Goal: Task Accomplishment & Management: Complete application form

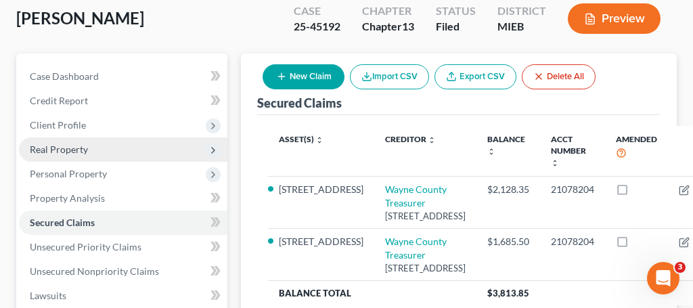
scroll to position [459, 0]
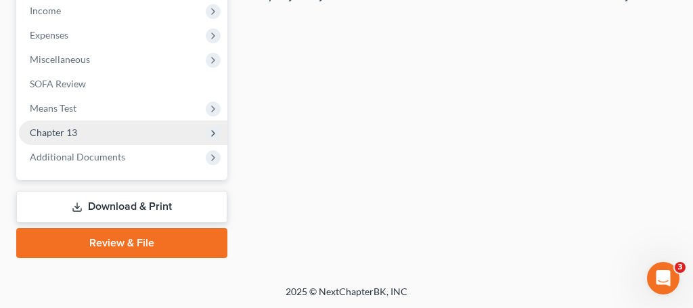
click at [66, 135] on span "Chapter 13" at bounding box center [53, 133] width 47 height 12
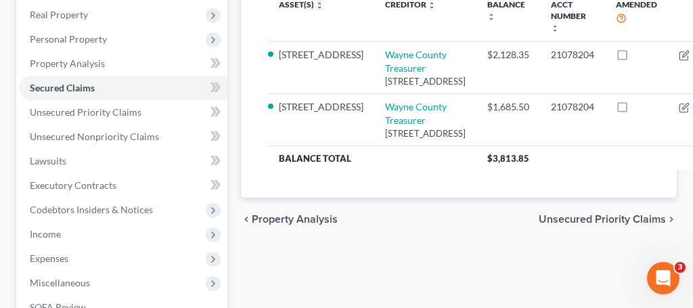
scroll to position [231, 0]
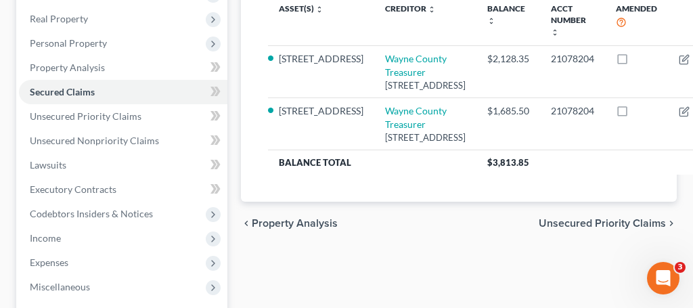
drag, startPoint x: 107, startPoint y: 157, endPoint x: 346, endPoint y: 14, distance: 278.3
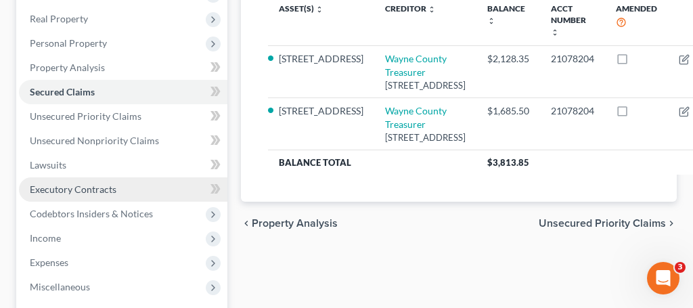
scroll to position [246, 0]
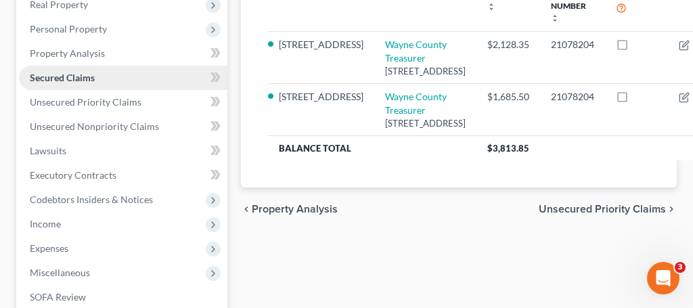
click at [70, 80] on span "Secured Claims" at bounding box center [62, 78] width 65 height 12
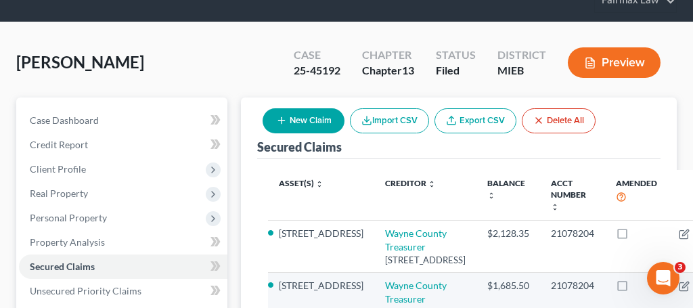
scroll to position [62, 0]
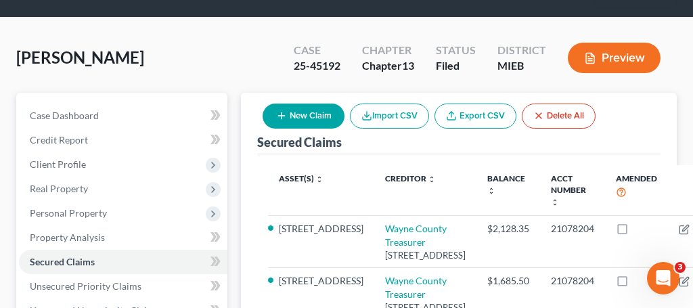
click at [332, 118] on button "New Claim" at bounding box center [304, 116] width 82 height 25
select select "0"
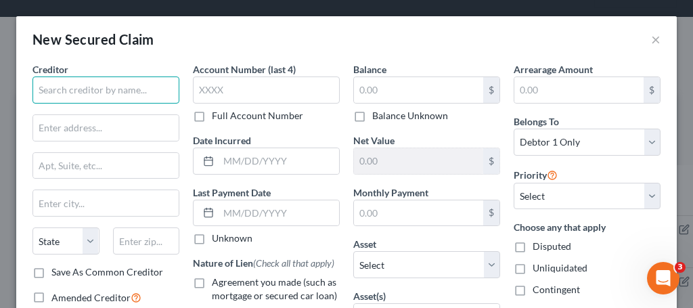
click at [131, 92] on input "text" at bounding box center [105, 89] width 147 height 27
paste input "WAYNE COUNTY TREASURER"
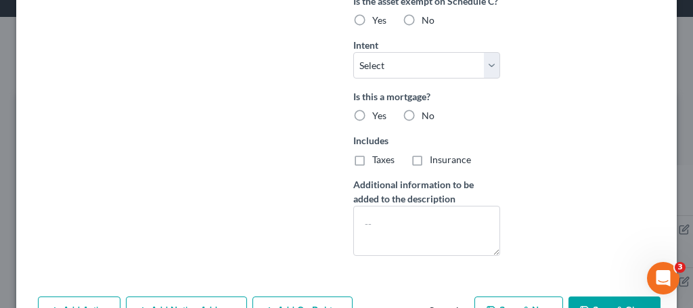
scroll to position [404, 0]
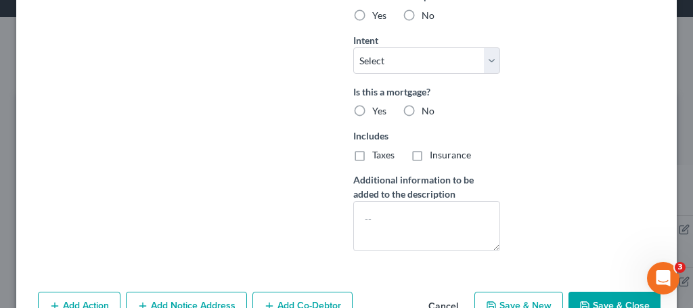
type input "WAYNE COUNTY TREASURER"
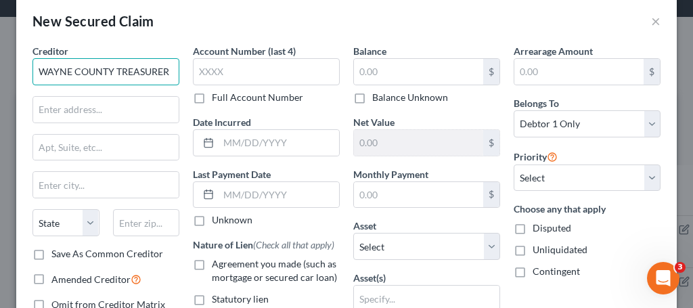
scroll to position [29, 0]
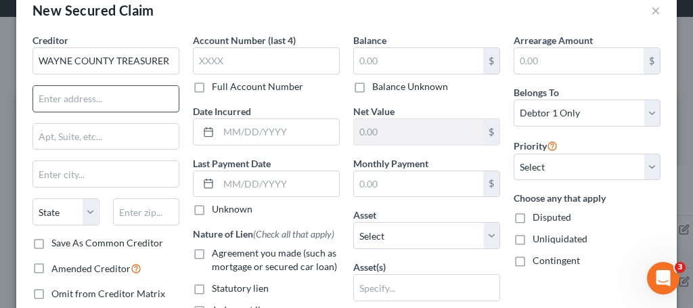
click at [89, 98] on input "text" at bounding box center [105, 99] width 145 height 26
paste input "[STREET_ADDRESS]"
type input "[STREET_ADDRESS]"
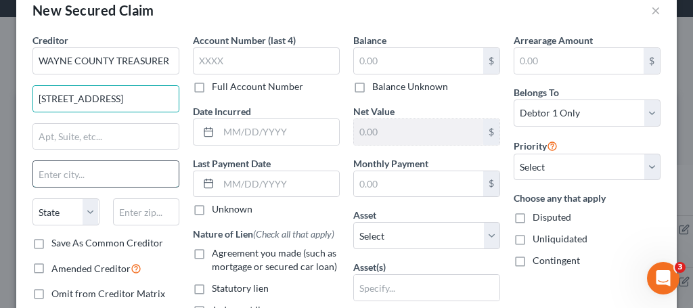
click at [95, 176] on input "text" at bounding box center [105, 174] width 145 height 26
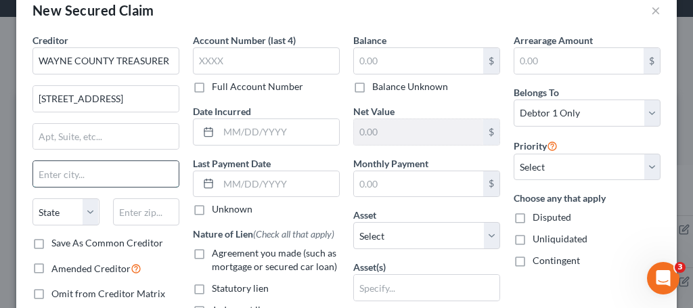
paste input "[GEOGRAPHIC_DATA][US_STATE]"
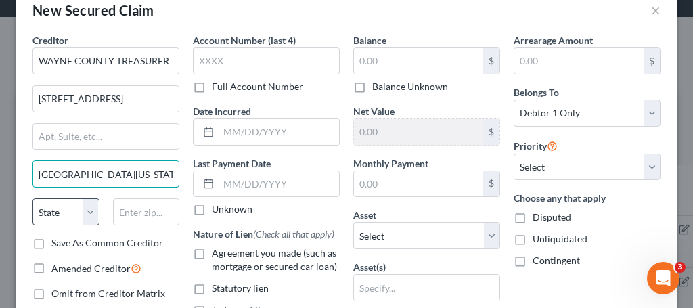
type input "[GEOGRAPHIC_DATA][US_STATE]"
click at [75, 208] on select "State [US_STATE] AK AR AZ CA CO CT DE DC [GEOGRAPHIC_DATA] [GEOGRAPHIC_DATA] GU…" at bounding box center [65, 211] width 67 height 27
select select "23"
click at [32, 198] on select "State [US_STATE] AK AR AZ CA CO CT DE DC [GEOGRAPHIC_DATA] [GEOGRAPHIC_DATA] GU…" at bounding box center [65, 211] width 67 height 27
click at [88, 176] on input "[GEOGRAPHIC_DATA][US_STATE]" at bounding box center [105, 174] width 145 height 26
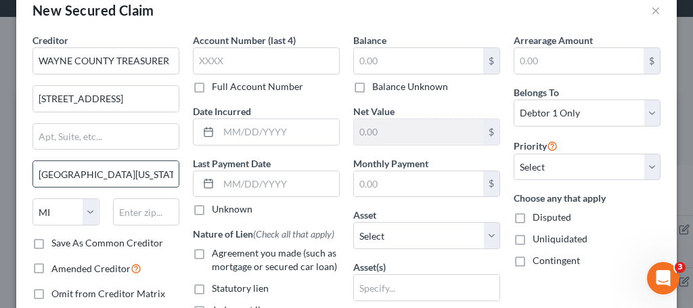
click at [80, 175] on input "[GEOGRAPHIC_DATA][US_STATE]" at bounding box center [105, 174] width 145 height 26
drag, startPoint x: 110, startPoint y: 175, endPoint x: 22, endPoint y: 173, distance: 87.3
type input "Detroit 48226"
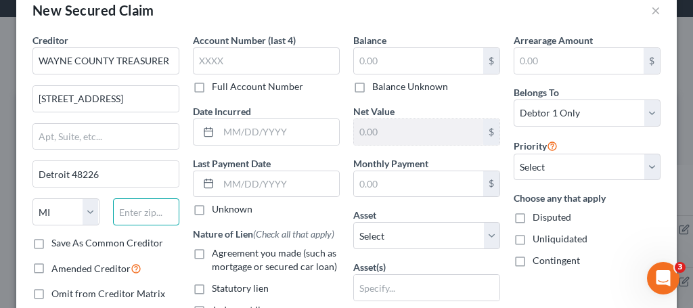
click at [132, 219] on input "text" at bounding box center [146, 211] width 67 height 27
type input "48226"
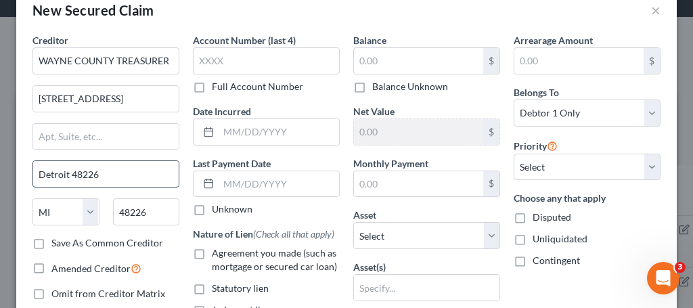
click at [135, 177] on input "Detroit 48226" at bounding box center [105, 174] width 145 height 26
type input "[GEOGRAPHIC_DATA]"
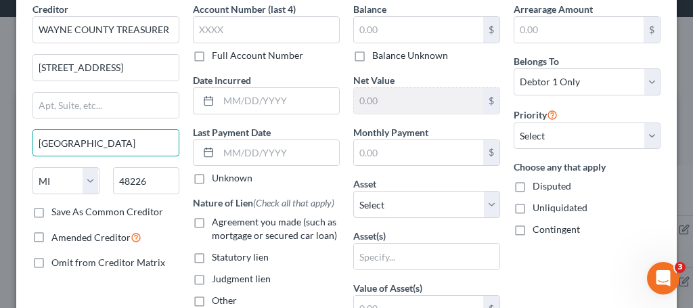
scroll to position [0, 0]
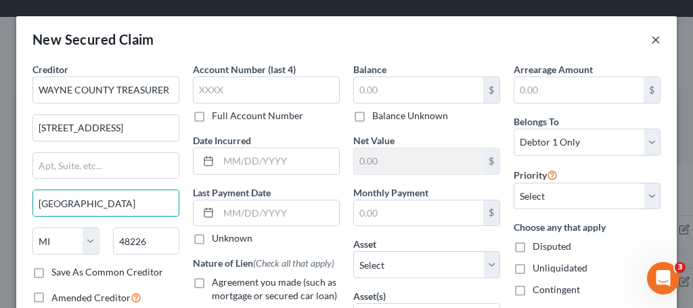
click at [655, 43] on button "×" at bounding box center [655, 39] width 9 height 16
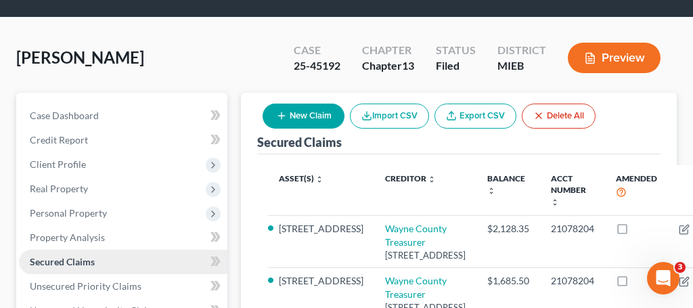
click at [69, 261] on span "Secured Claims" at bounding box center [62, 262] width 65 height 12
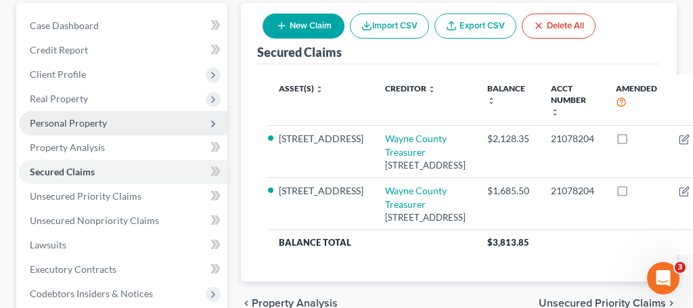
scroll to position [144, 0]
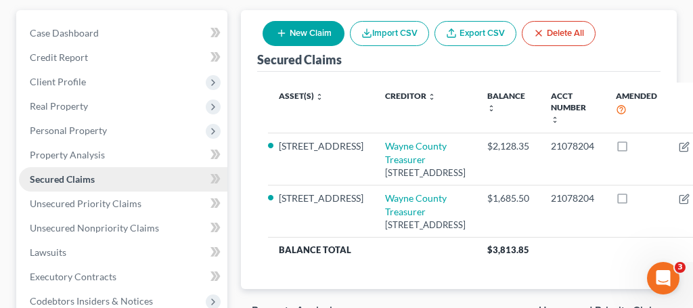
click at [78, 176] on span "Secured Claims" at bounding box center [62, 179] width 65 height 12
click at [304, 33] on button "New Claim" at bounding box center [304, 33] width 82 height 25
select select "0"
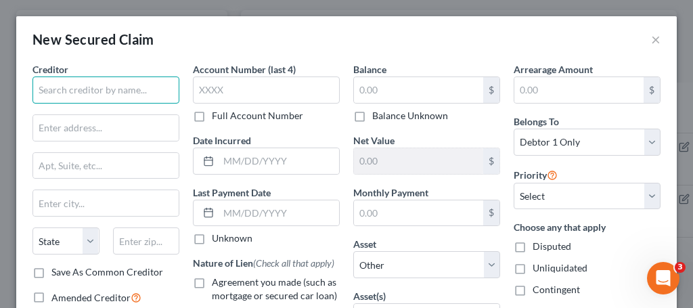
click at [114, 99] on input "text" at bounding box center [105, 89] width 147 height 27
paste input "Detroit Water and Sewerage Department"
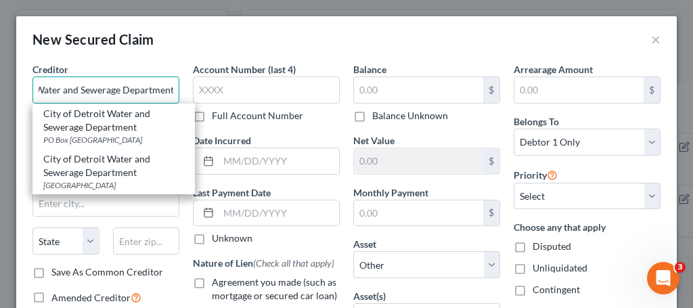
type input "Detroit Water and Sewerage Department"
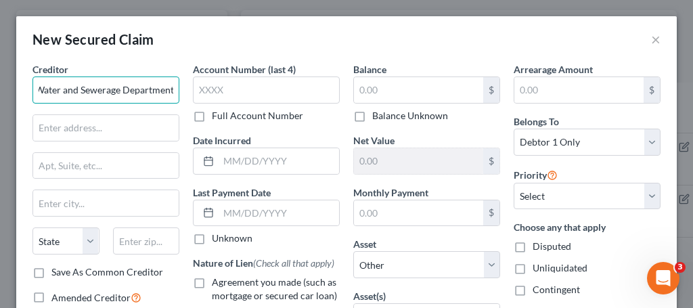
scroll to position [0, 0]
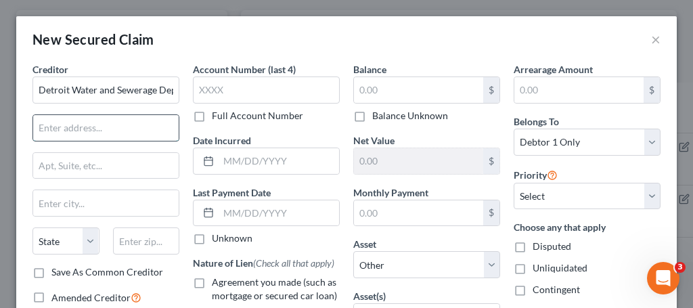
click at [96, 125] on input "text" at bounding box center [105, 128] width 145 height 26
paste input "c/o Shermeta, [PERSON_NAME] & [PERSON_NAME], PLLC"
type input "c/o Shermeta, [PERSON_NAME] & [PERSON_NAME], PLLC"
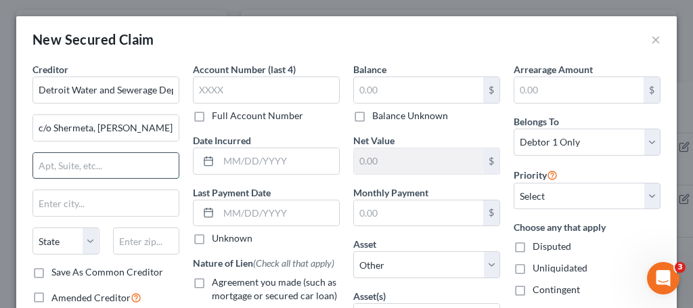
click at [108, 167] on input "text" at bounding box center [105, 166] width 145 height 26
paste input "615 [PERSON_NAME], Suite 1305"
type input "615 [PERSON_NAME], Suite 1305"
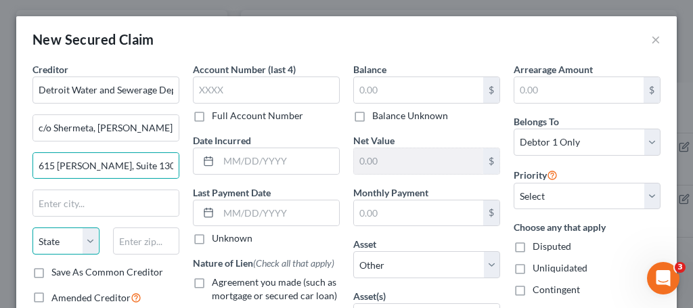
click at [71, 244] on select "State [US_STATE] AK AR AZ CA CO CT DE DC [GEOGRAPHIC_DATA] [GEOGRAPHIC_DATA] GU…" at bounding box center [65, 240] width 67 height 27
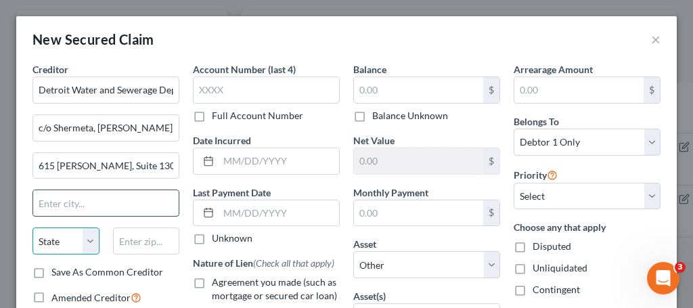
select select "7"
click at [87, 208] on input "text" at bounding box center [105, 203] width 145 height 26
type input "[GEOGRAPHIC_DATA]"
click at [61, 237] on select "State [US_STATE] AK AR AZ CA CO CT DE DC [GEOGRAPHIC_DATA] [GEOGRAPHIC_DATA] GU…" at bounding box center [65, 240] width 67 height 27
select select "23"
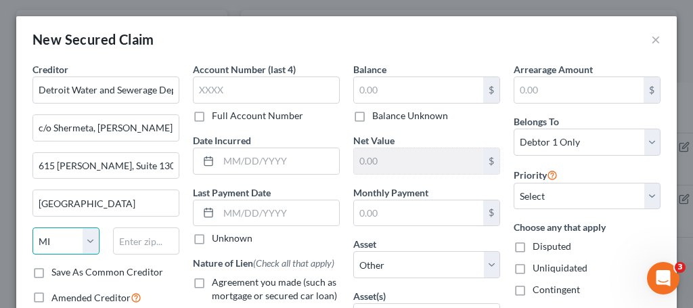
click at [32, 227] on select "State [US_STATE] AK AR AZ CA CO CT DE DC [GEOGRAPHIC_DATA] [GEOGRAPHIC_DATA] GU…" at bounding box center [65, 240] width 67 height 27
click at [144, 240] on input "text" at bounding box center [146, 240] width 67 height 27
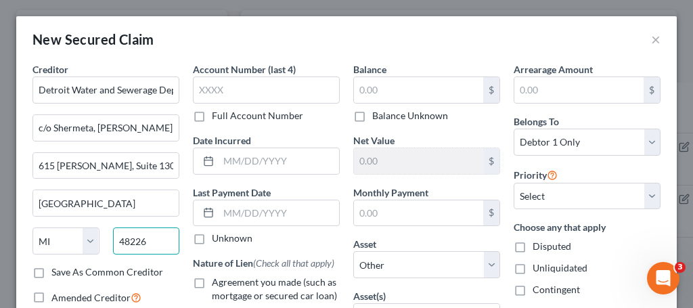
type input "48226"
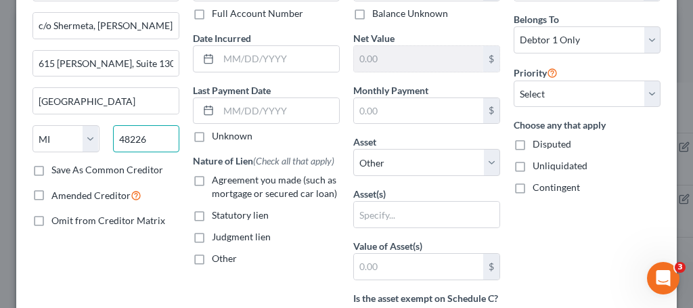
scroll to position [101, 0]
click at [212, 216] on label "Statutory lien" at bounding box center [240, 216] width 57 height 14
click at [217, 216] on input "Statutory lien" at bounding box center [221, 213] width 9 height 9
checkbox input "true"
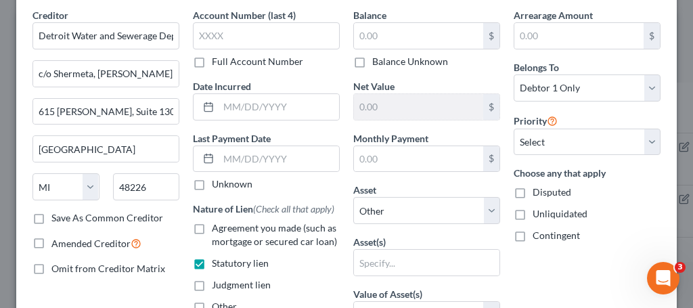
scroll to position [51, 0]
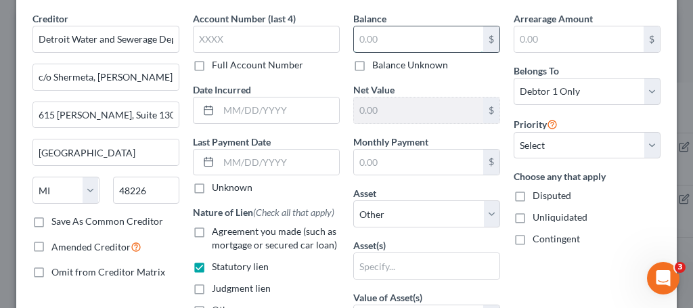
click at [380, 37] on input "text" at bounding box center [418, 39] width 129 height 26
type input "2,714.40"
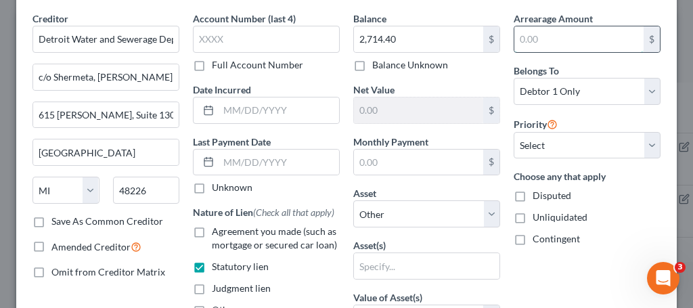
click at [537, 41] on input "text" at bounding box center [578, 39] width 129 height 26
type input "2,714.40"
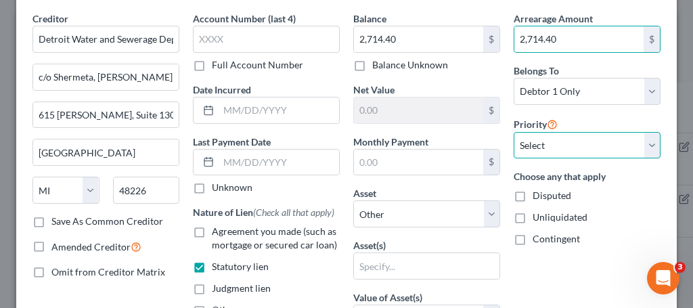
click at [554, 154] on select "Select 1st 2nd 3rd 4th 5th 6th 7th 8th 9th 10th 11th 12th 13th 14th 15th 16th 1…" at bounding box center [587, 145] width 147 height 27
select select "0"
click at [514, 132] on select "Select 1st 2nd 3rd 4th 5th 6th 7th 8th 9th 10th 11th 12th 13th 14th 15th 16th 1…" at bounding box center [587, 145] width 147 height 27
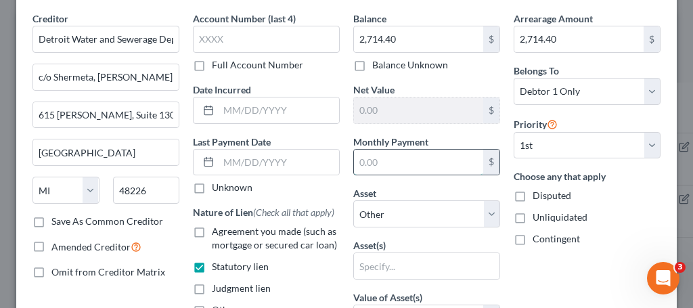
click at [438, 162] on input "text" at bounding box center [418, 163] width 129 height 26
click at [419, 217] on select "Select Other Multiple Assets Electronics - TV, computer, mobile phone - $1000.0…" at bounding box center [426, 213] width 147 height 27
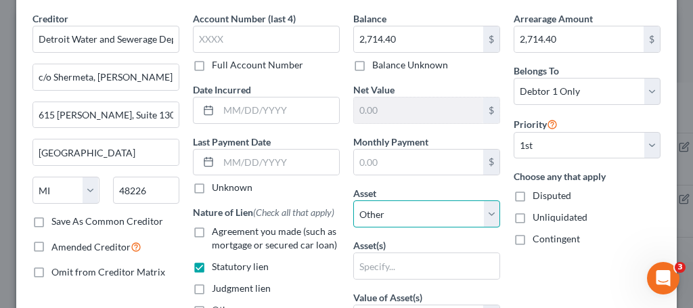
select select "6"
click at [353, 200] on select "Select Other Multiple Assets Electronics - TV, computer, mobile phone - $1000.0…" at bounding box center [426, 213] width 147 height 27
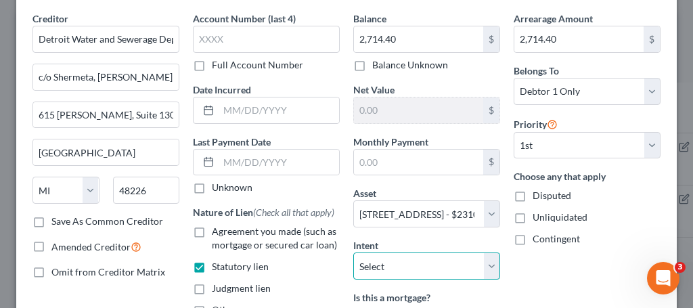
click at [455, 265] on select "Select Surrender Redeem Reaffirm Avoid Other" at bounding box center [426, 265] width 147 height 27
select select "2"
click at [353, 252] on select "Select Surrender Redeem Reaffirm Avoid Other" at bounding box center [426, 265] width 147 height 27
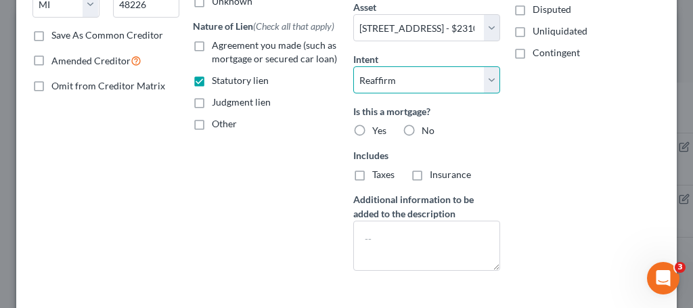
scroll to position [249, 0]
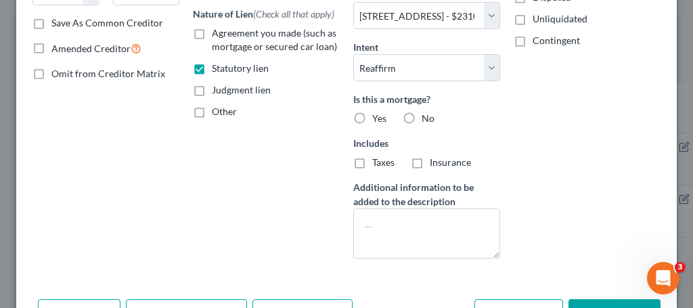
click at [422, 116] on label "No" at bounding box center [428, 119] width 13 height 14
click at [427, 116] on input "No" at bounding box center [431, 116] width 9 height 9
radio input "true"
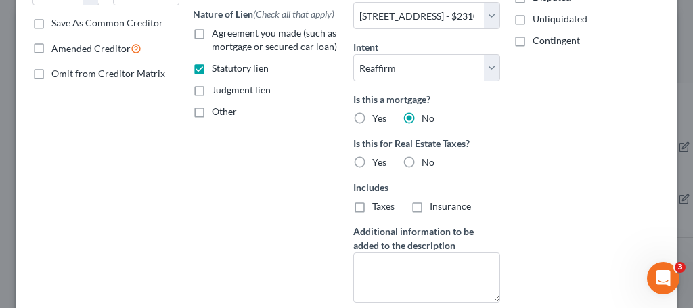
click at [422, 160] on label "No" at bounding box center [428, 163] width 13 height 14
click at [427, 160] on input "No" at bounding box center [431, 160] width 9 height 9
radio input "true"
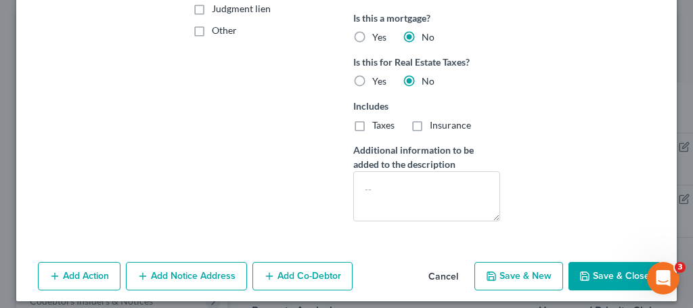
scroll to position [339, 0]
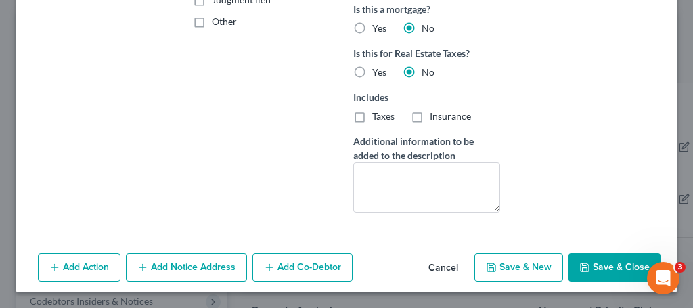
click at [608, 263] on button "Save & Close" at bounding box center [614, 267] width 92 height 28
select select
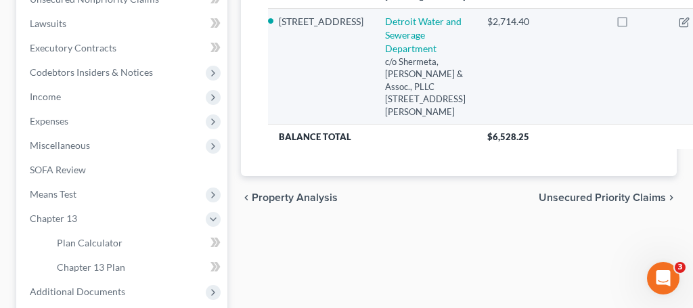
scroll to position [374, 0]
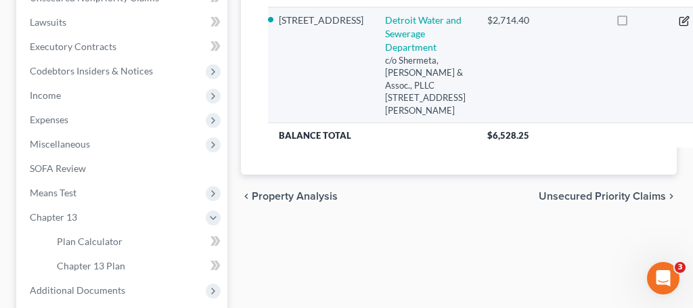
click at [679, 26] on icon "button" at bounding box center [684, 21] width 11 height 11
select select "23"
select select "2"
select select "0"
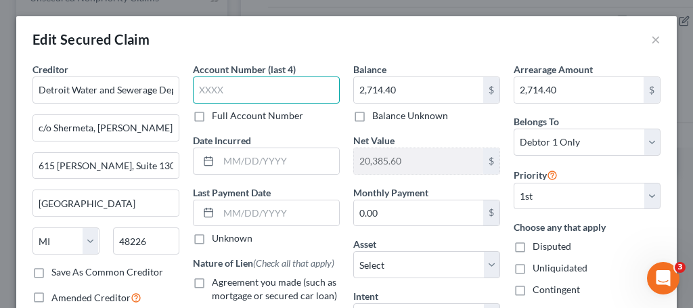
click at [251, 84] on input "text" at bounding box center [266, 89] width 147 height 27
type input "9955"
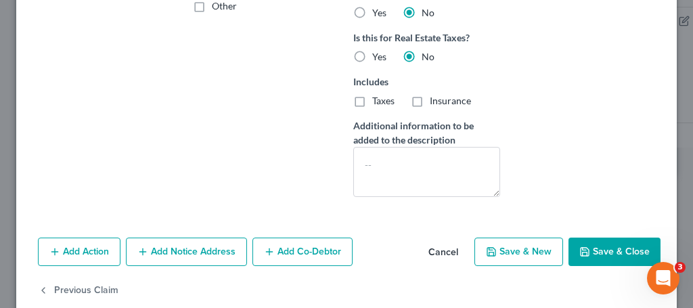
scroll to position [357, 0]
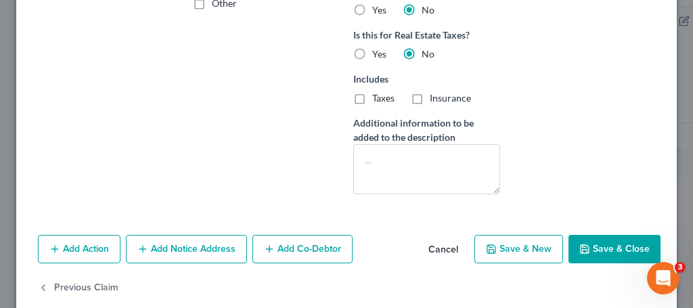
click at [614, 248] on button "Save & Close" at bounding box center [614, 249] width 92 height 28
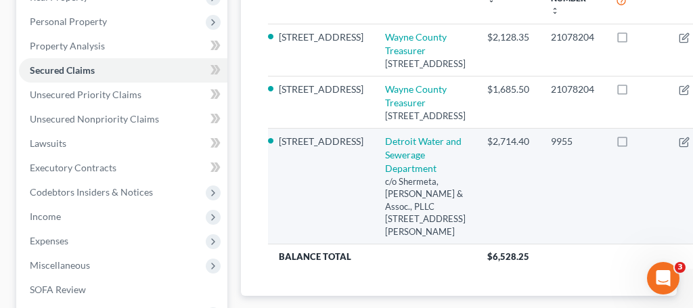
scroll to position [254, 0]
